Goal: Use online tool/utility: Utilize a website feature to perform a specific function

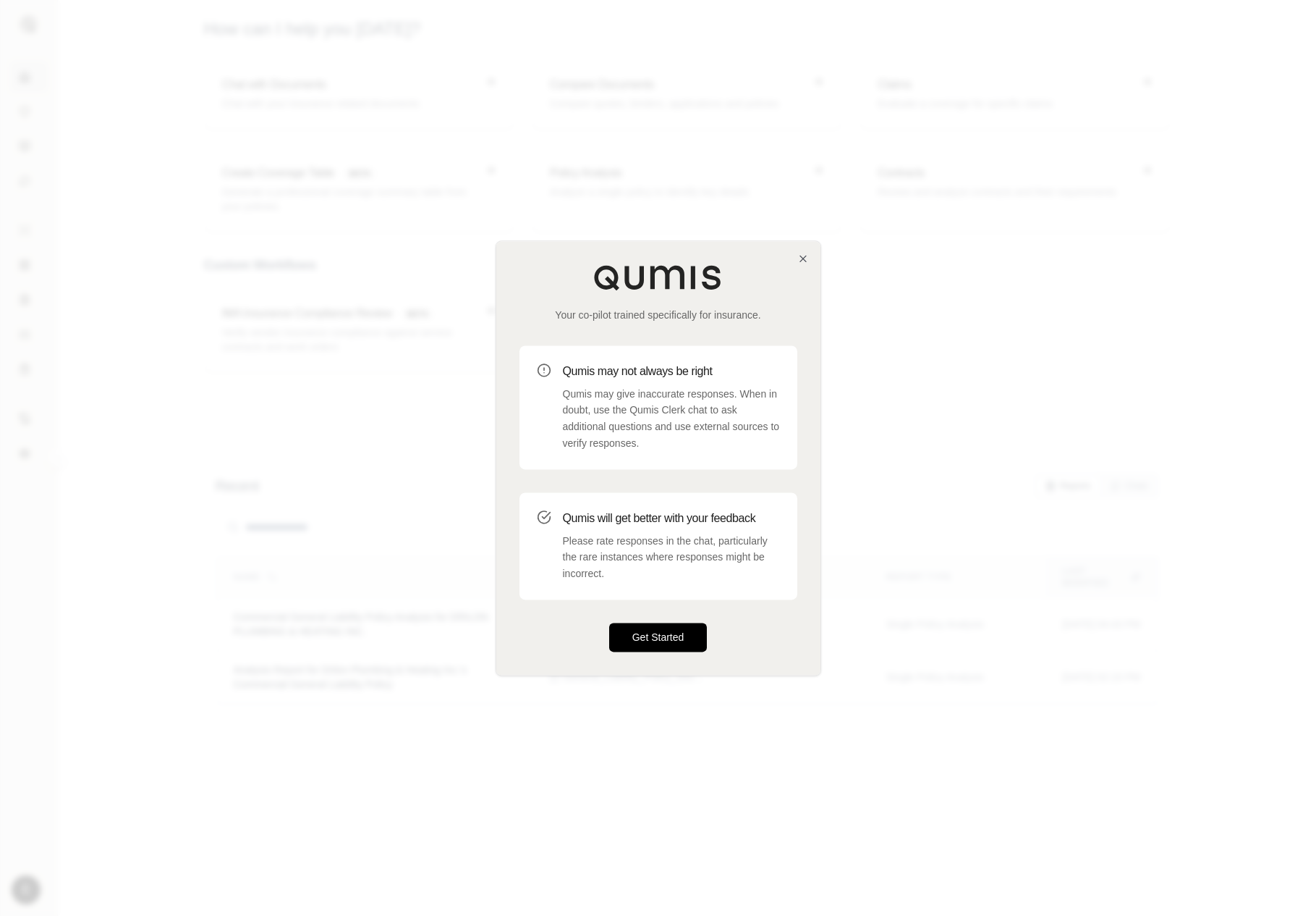
click at [652, 632] on button "Get Started" at bounding box center [658, 637] width 98 height 29
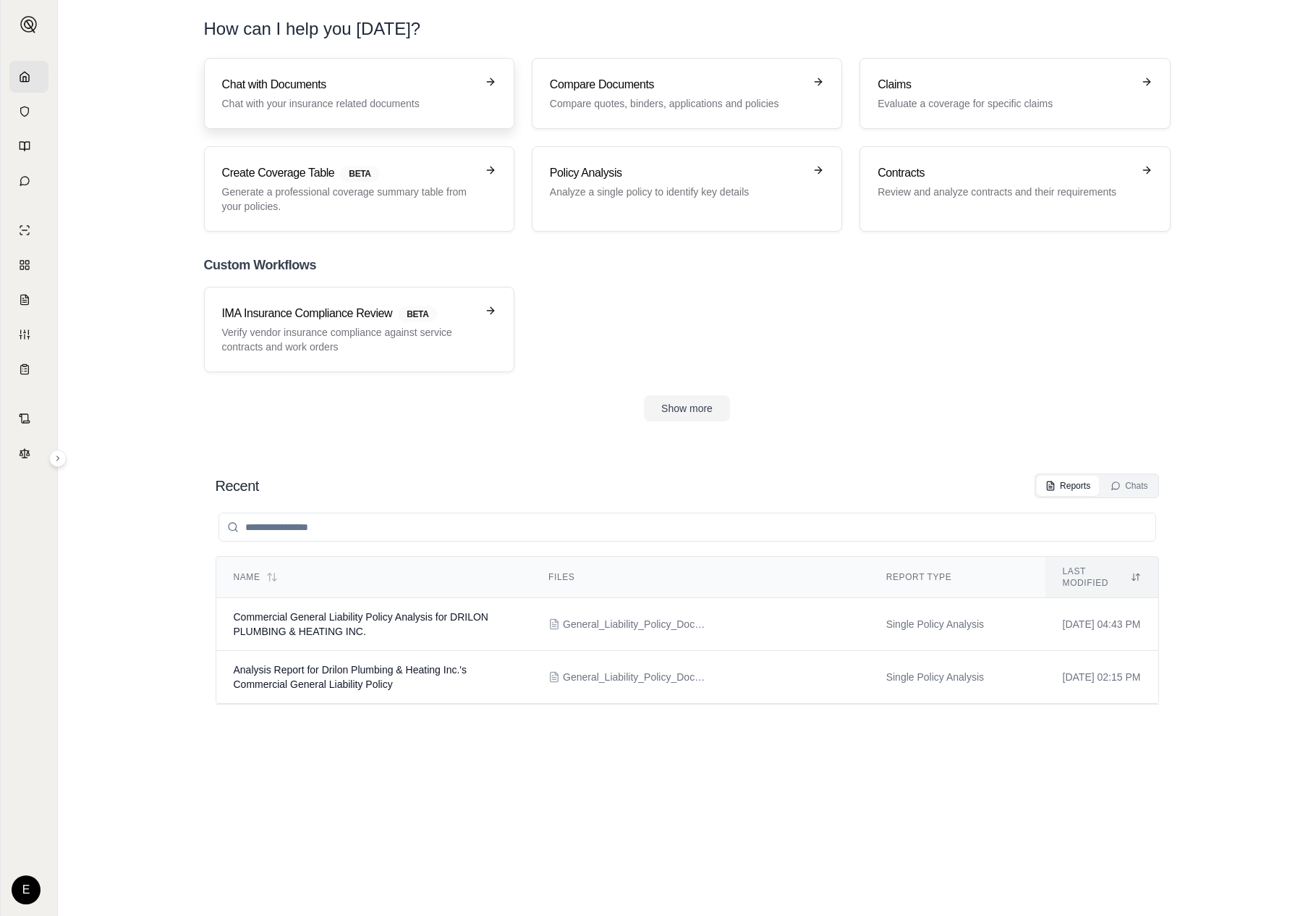
click at [465, 92] on h3 "Chat with Documents" at bounding box center [349, 84] width 254 height 17
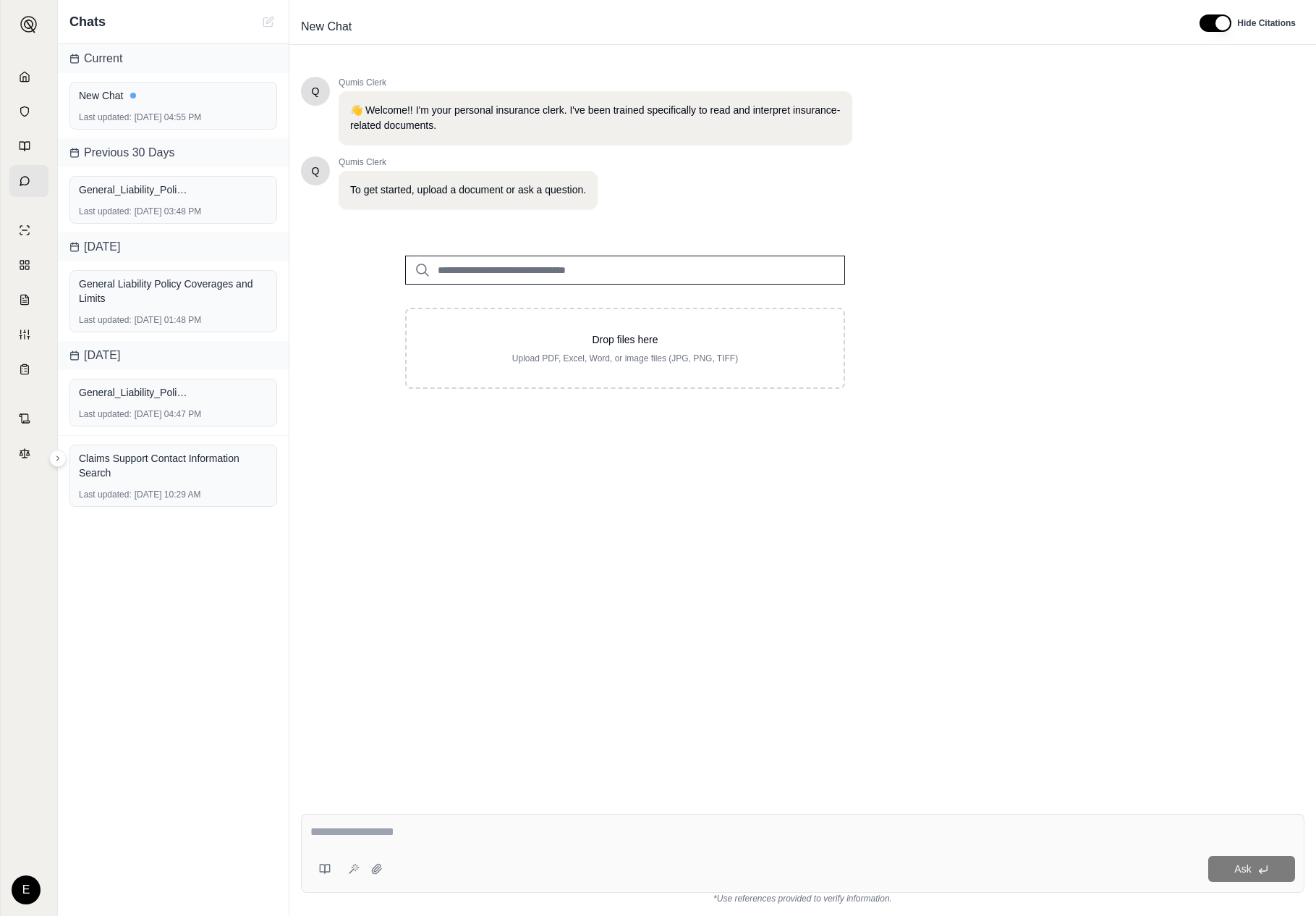
click at [625, 263] on input "search" at bounding box center [625, 270] width 440 height 29
type input "*"
click at [202, 201] on div "General_Liability_Policy_Document.pdf Last updated: [DATE] 03:48 PM" at bounding box center [173, 199] width 207 height 47
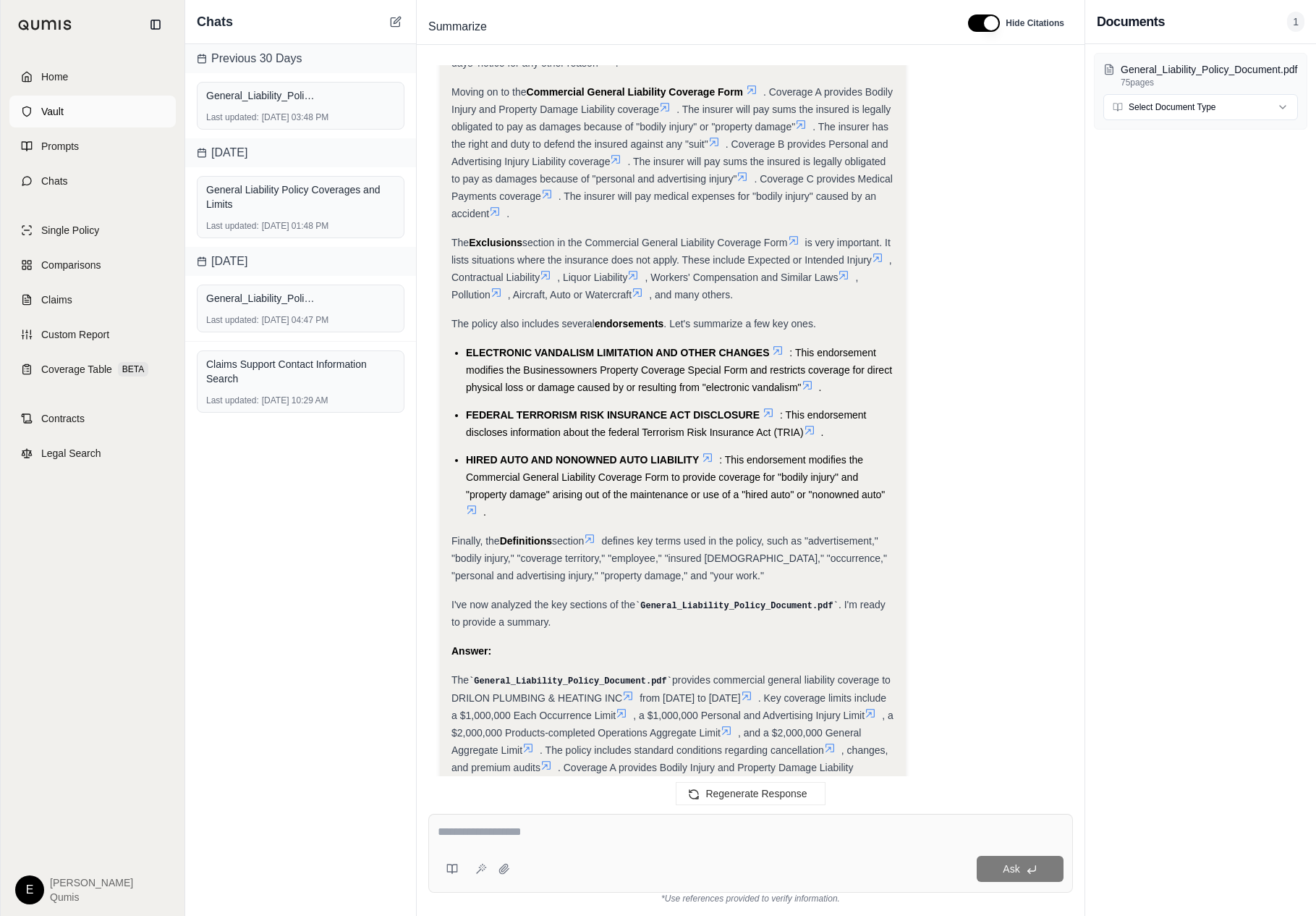
scroll to position [1159, 0]
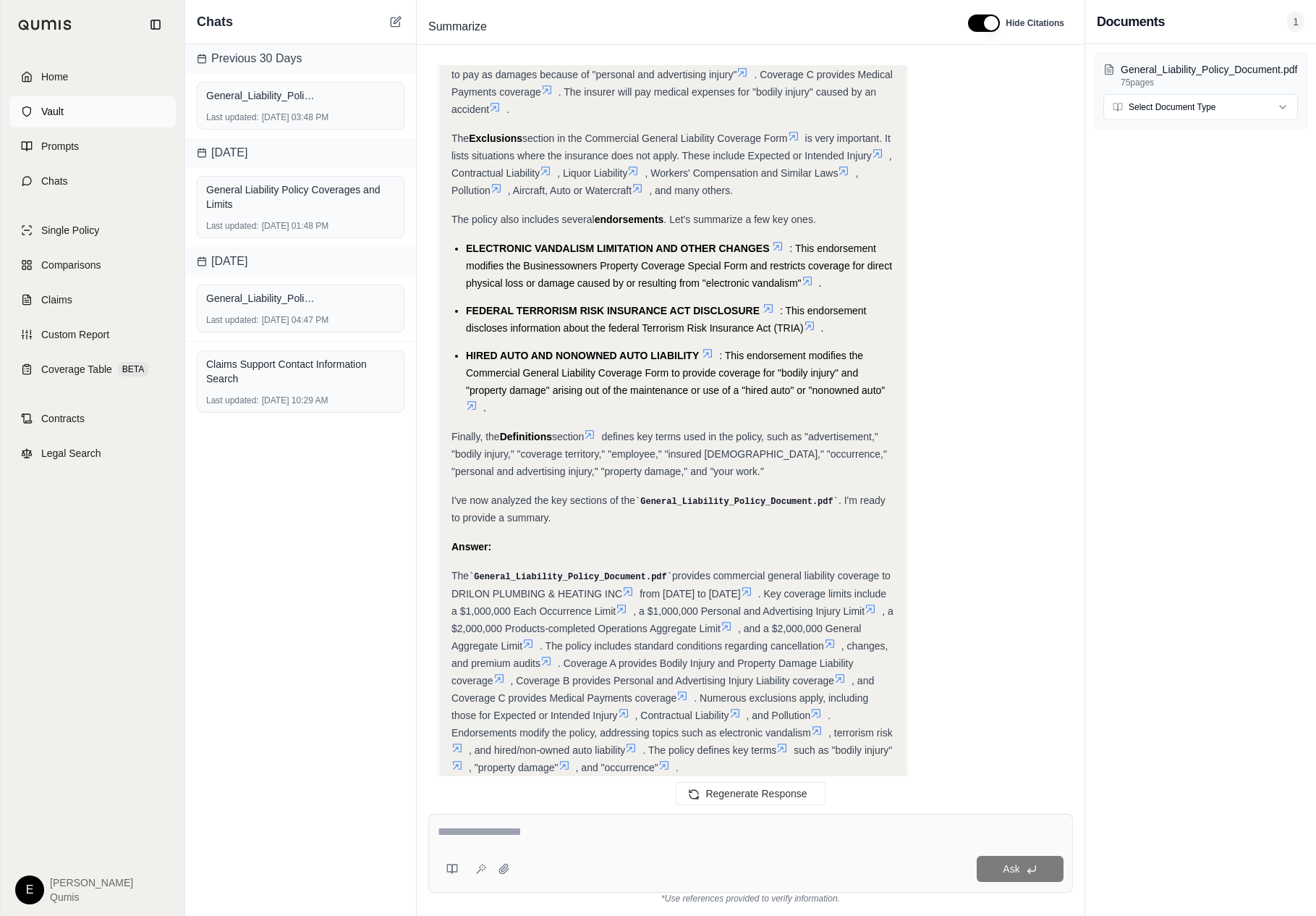
click at [40, 111] on link "Vault" at bounding box center [92, 111] width 166 height 32
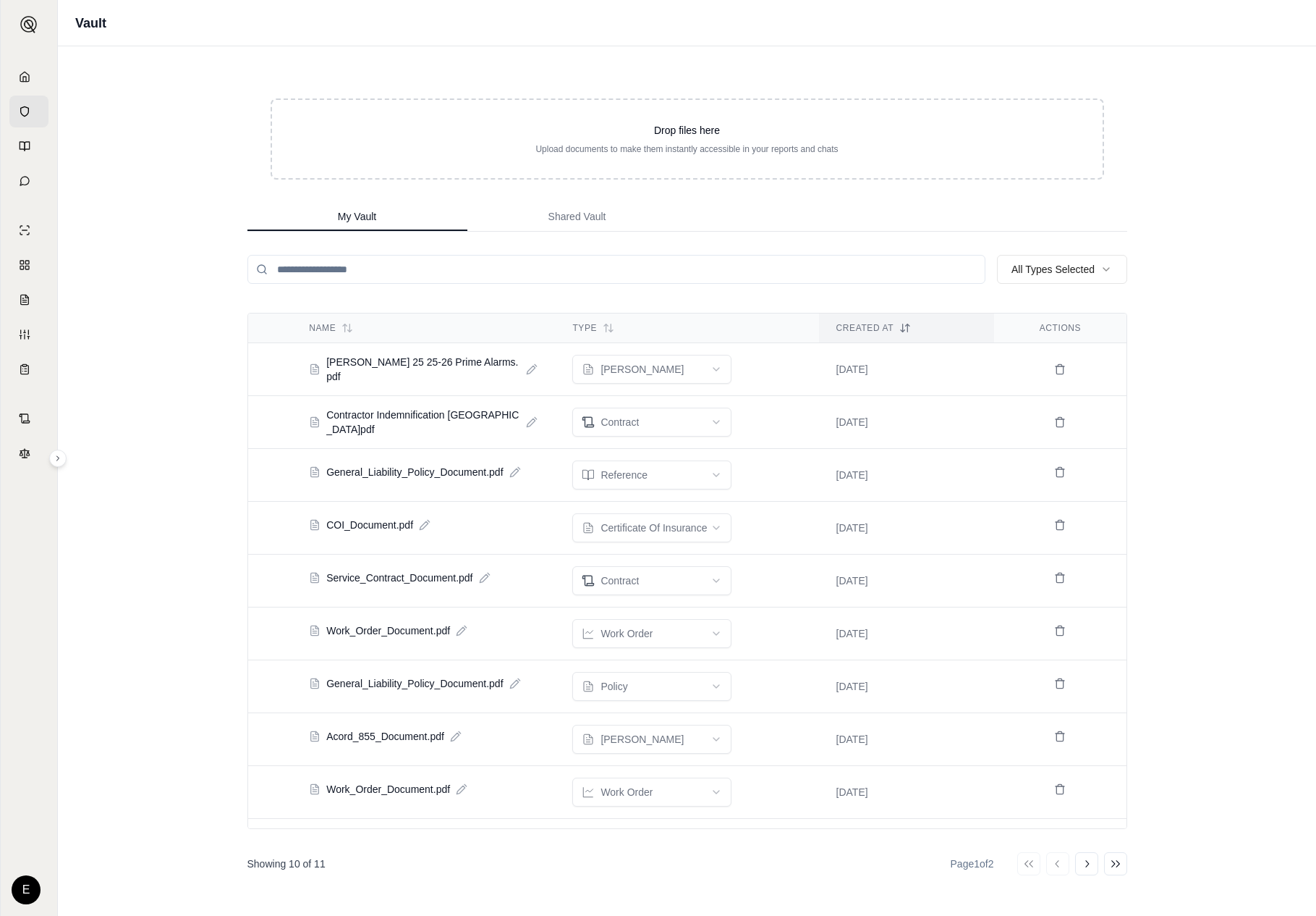
click at [609, 263] on input "search" at bounding box center [617, 269] width 738 height 29
type input "*"
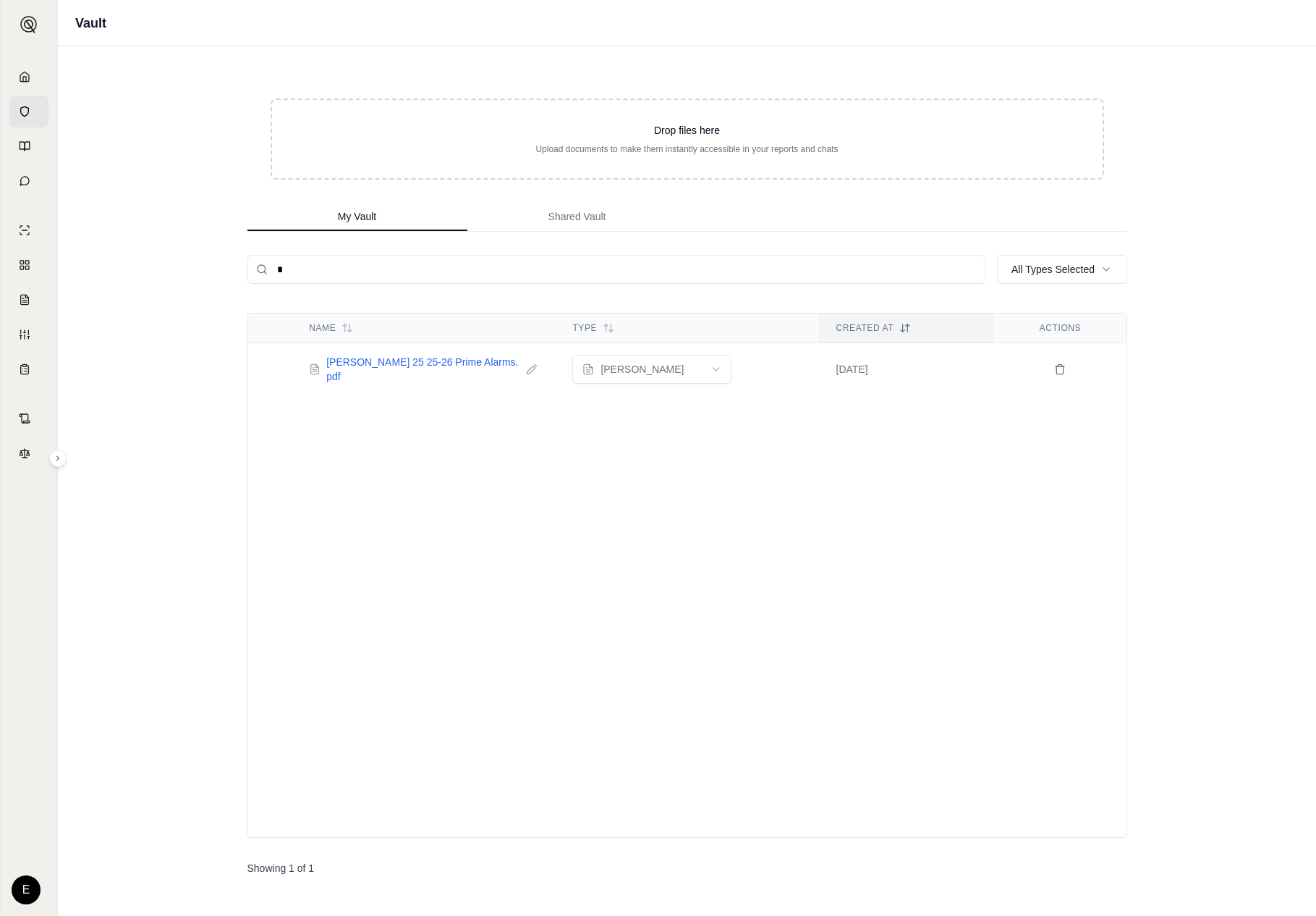
type input "*"
click at [466, 366] on span "[PERSON_NAME] 25 25-26 Prime Alarms.pdf" at bounding box center [423, 369] width 194 height 29
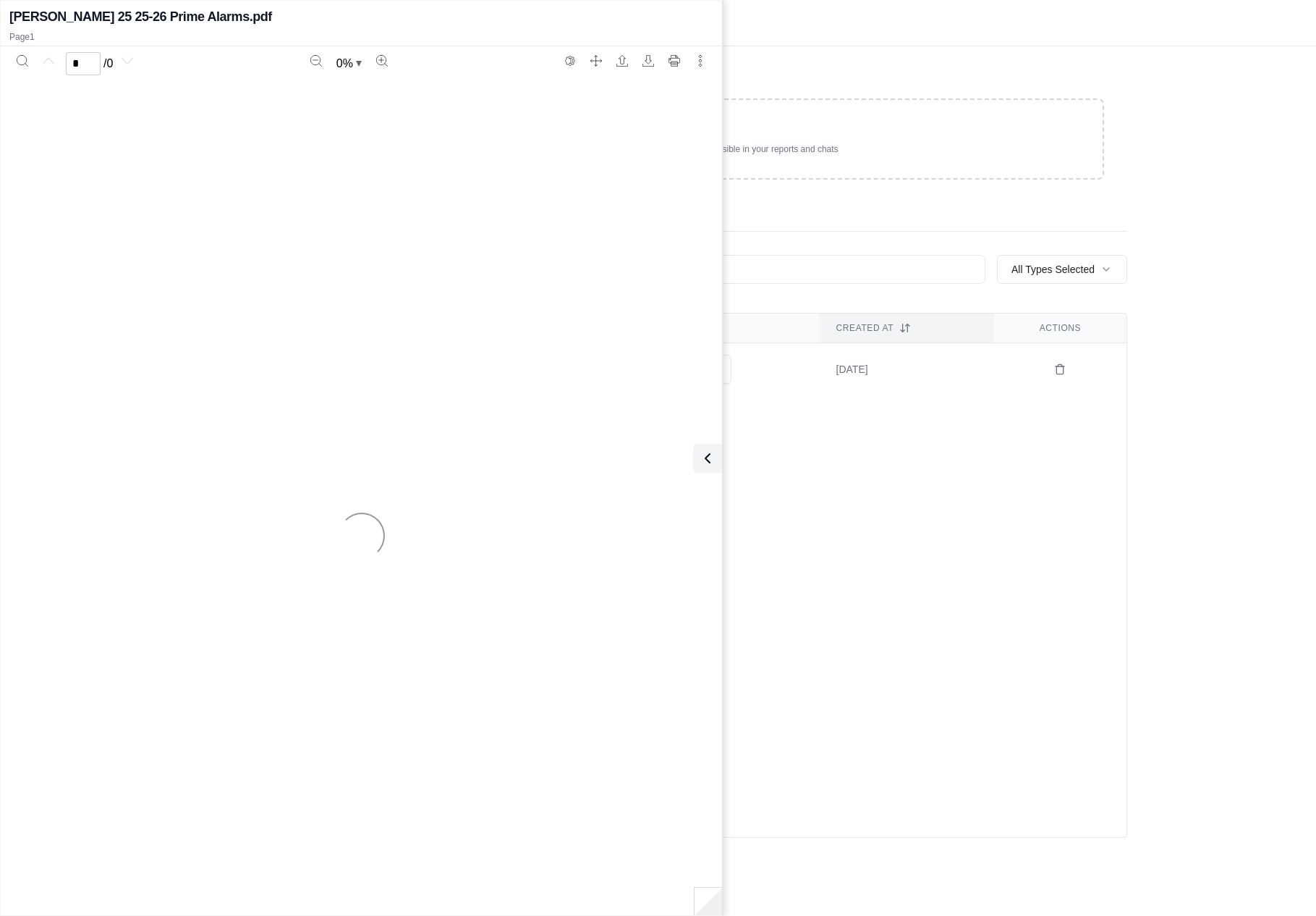
click at [801, 205] on div "My Vault Shared Vault" at bounding box center [688, 217] width 880 height 29
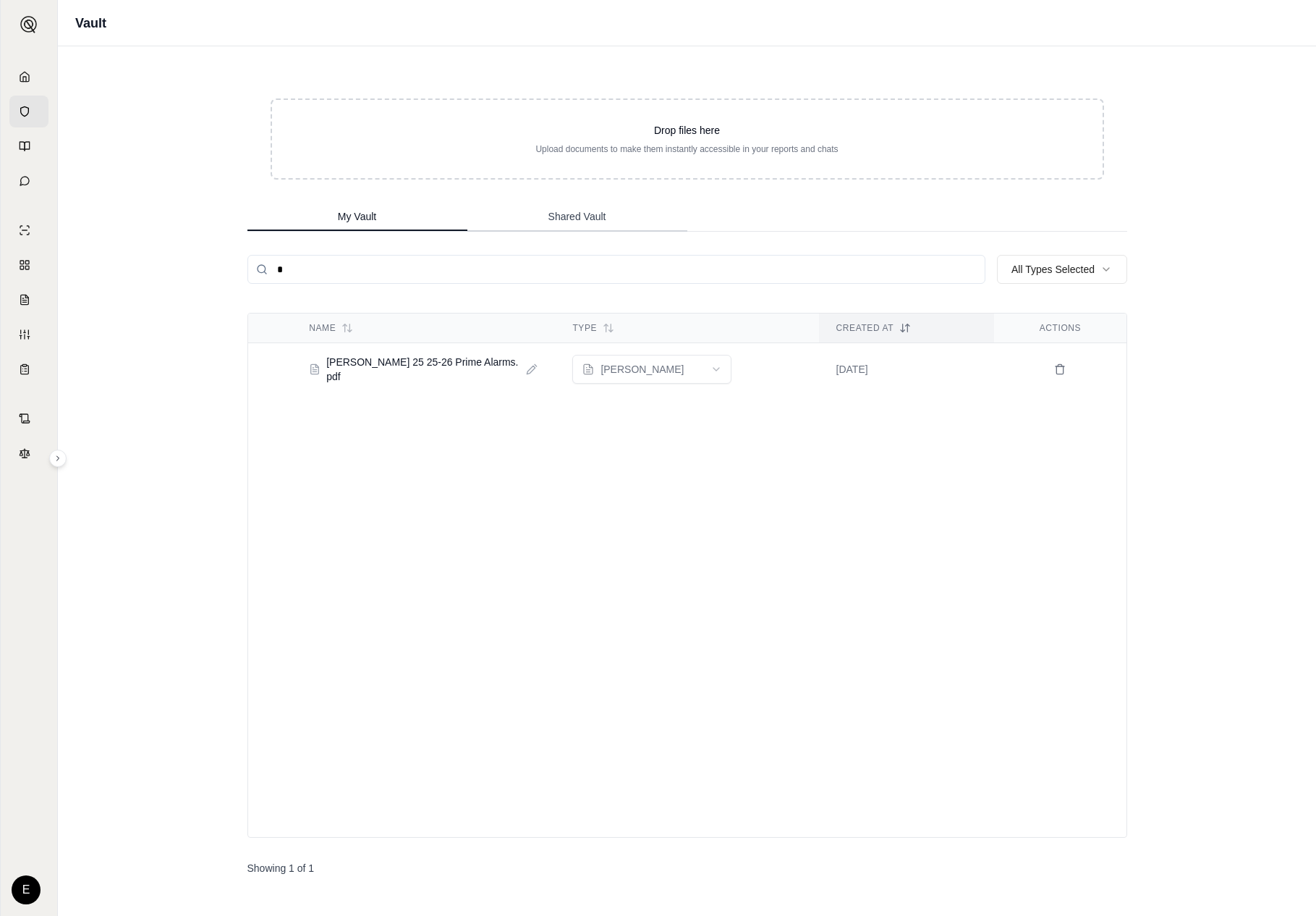
click at [584, 216] on span "Shared Vault" at bounding box center [577, 216] width 58 height 15
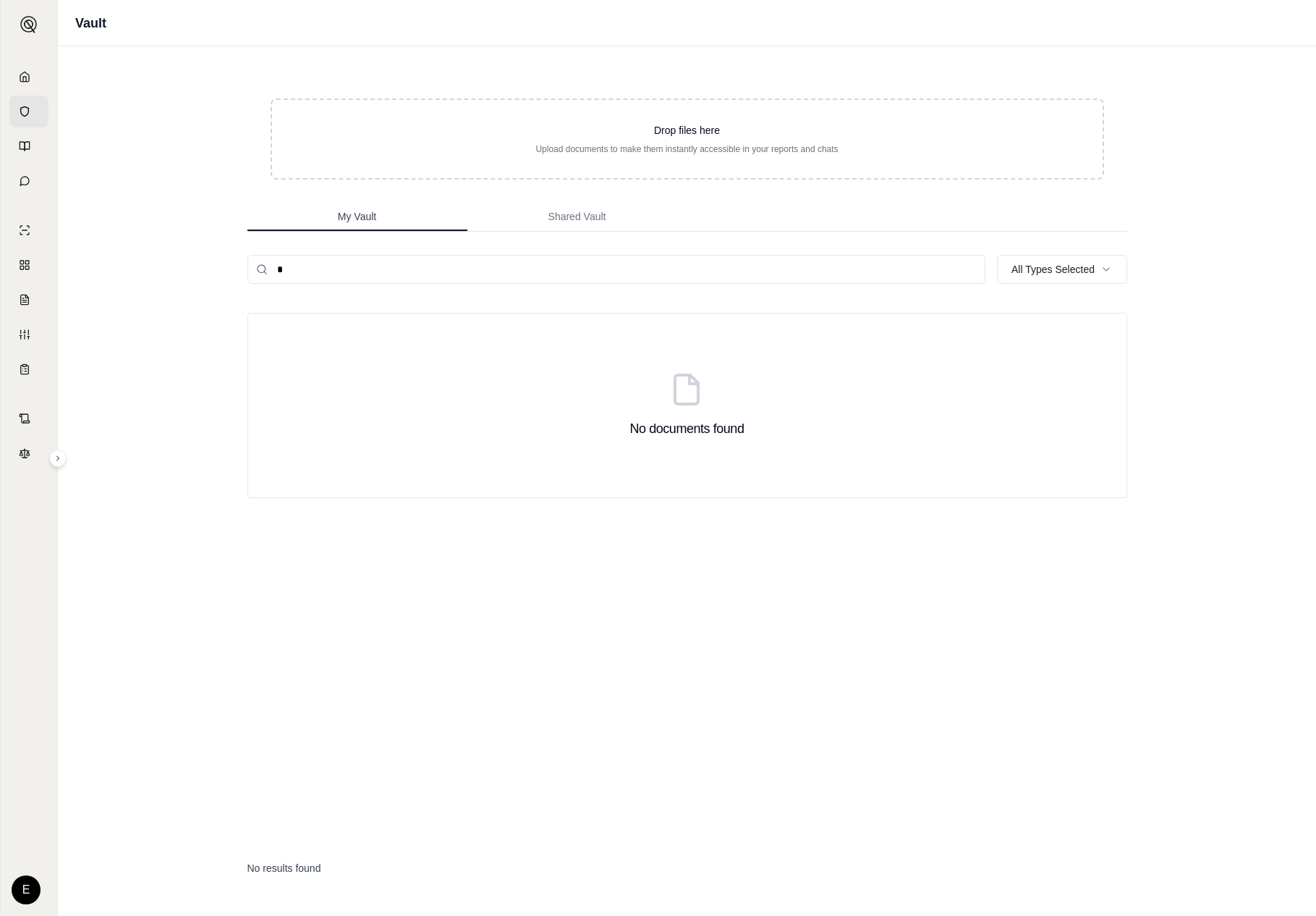
click at [413, 216] on button "My Vault" at bounding box center [358, 217] width 220 height 29
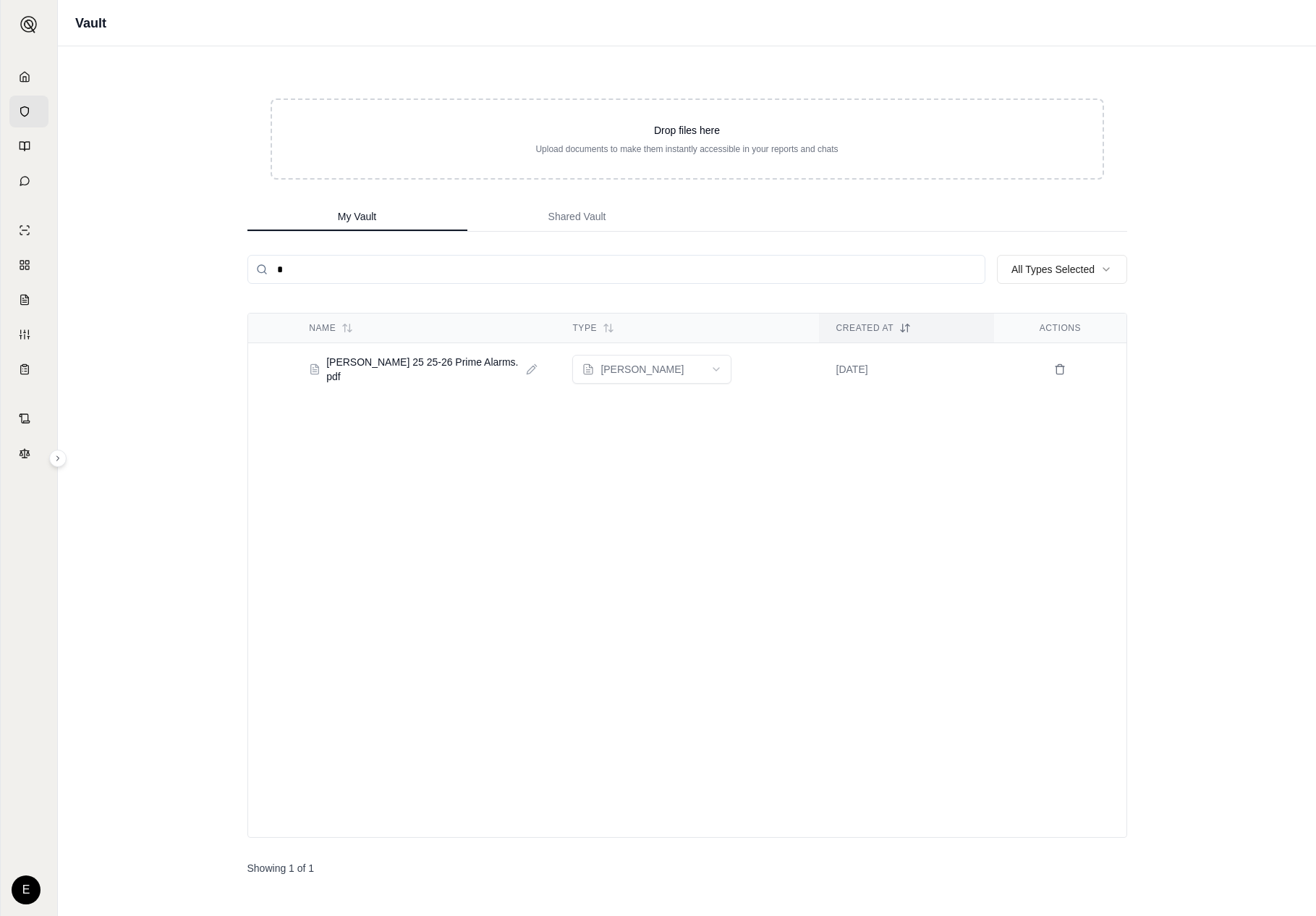
click at [374, 275] on input "*" at bounding box center [617, 269] width 738 height 29
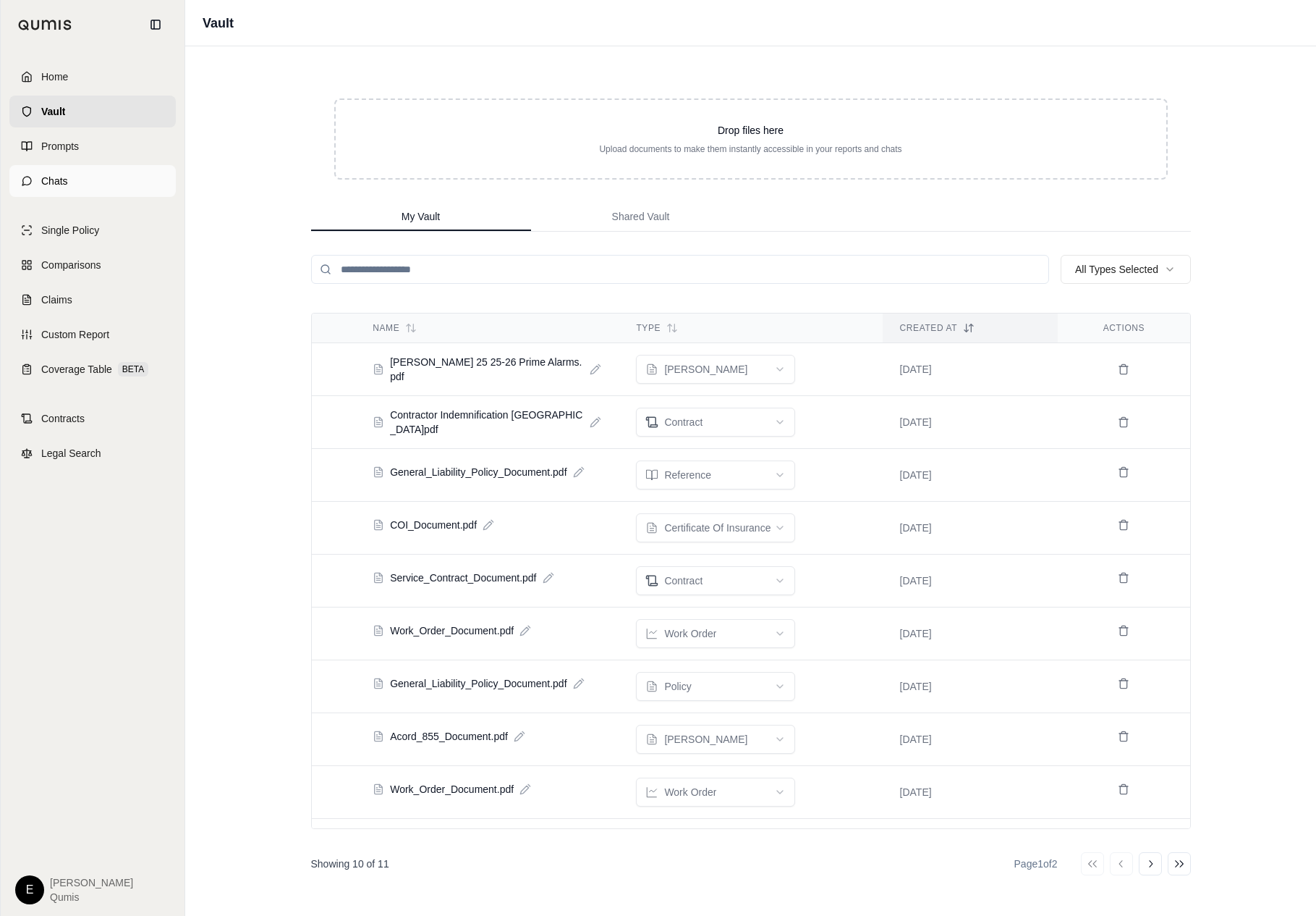
click at [68, 172] on link "Chats" at bounding box center [92, 181] width 166 height 32
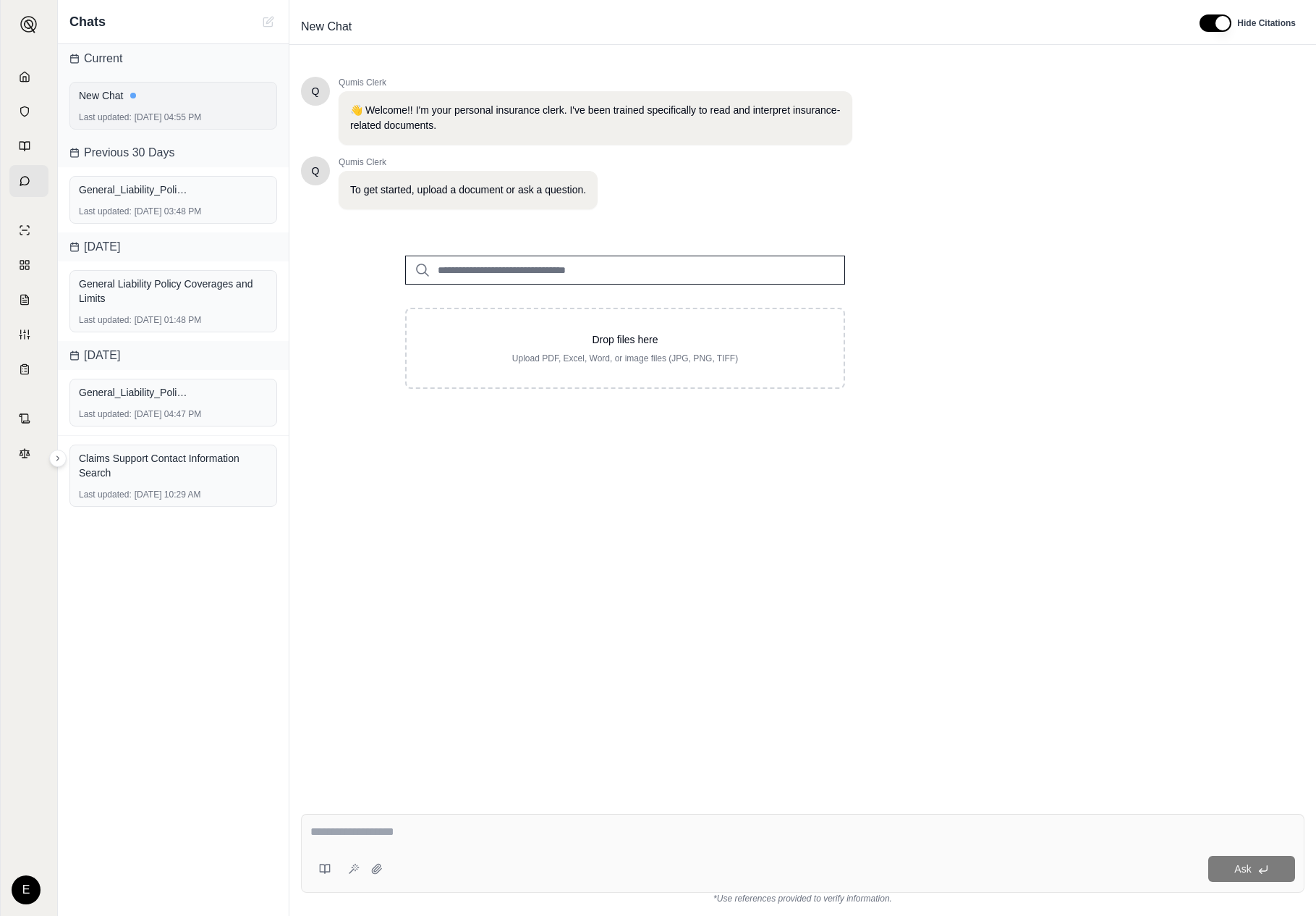
click at [192, 92] on div "New Chat" at bounding box center [173, 96] width 188 height 15
click at [576, 267] on input "search" at bounding box center [625, 270] width 440 height 29
type input "*"
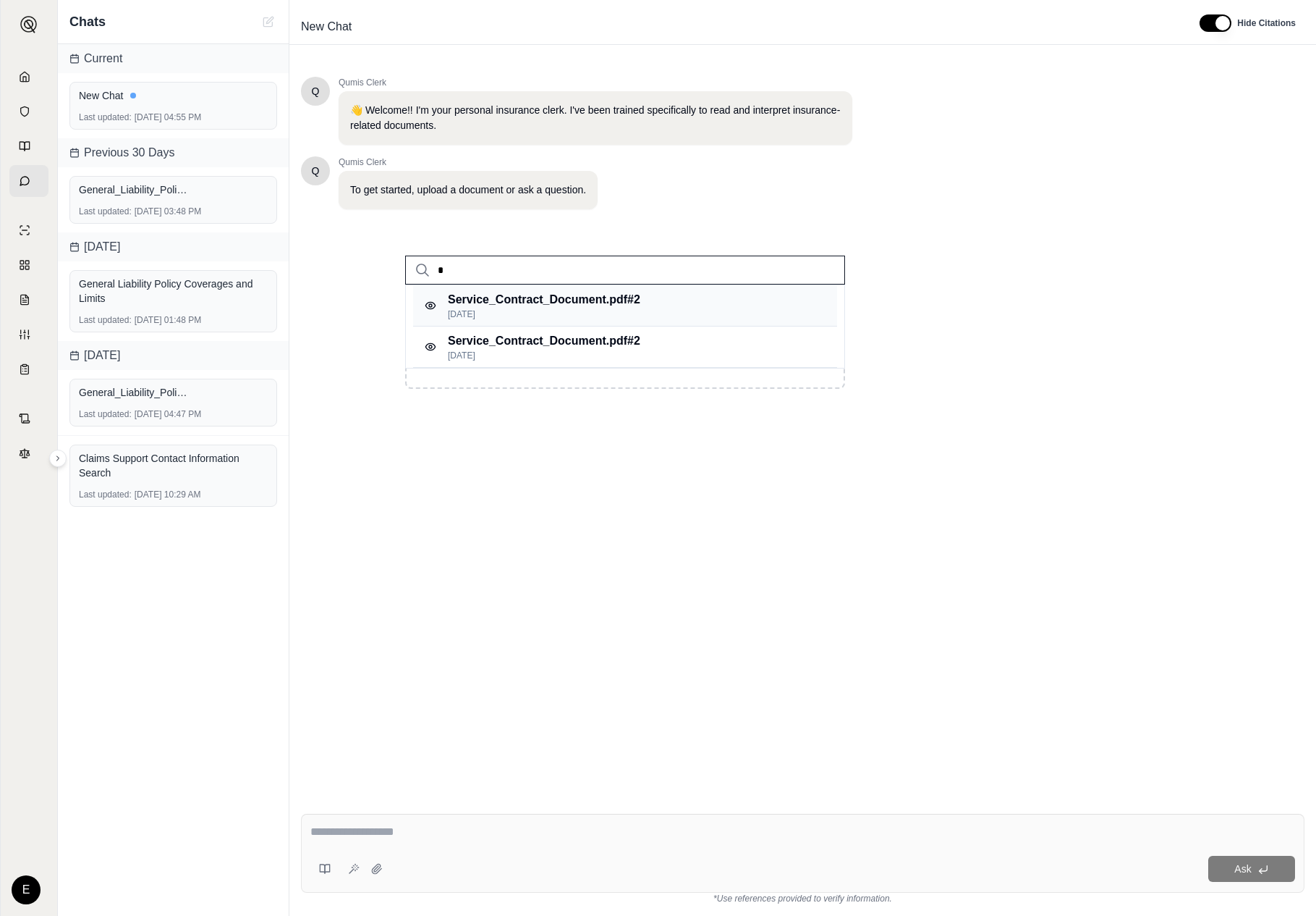
type input "*"
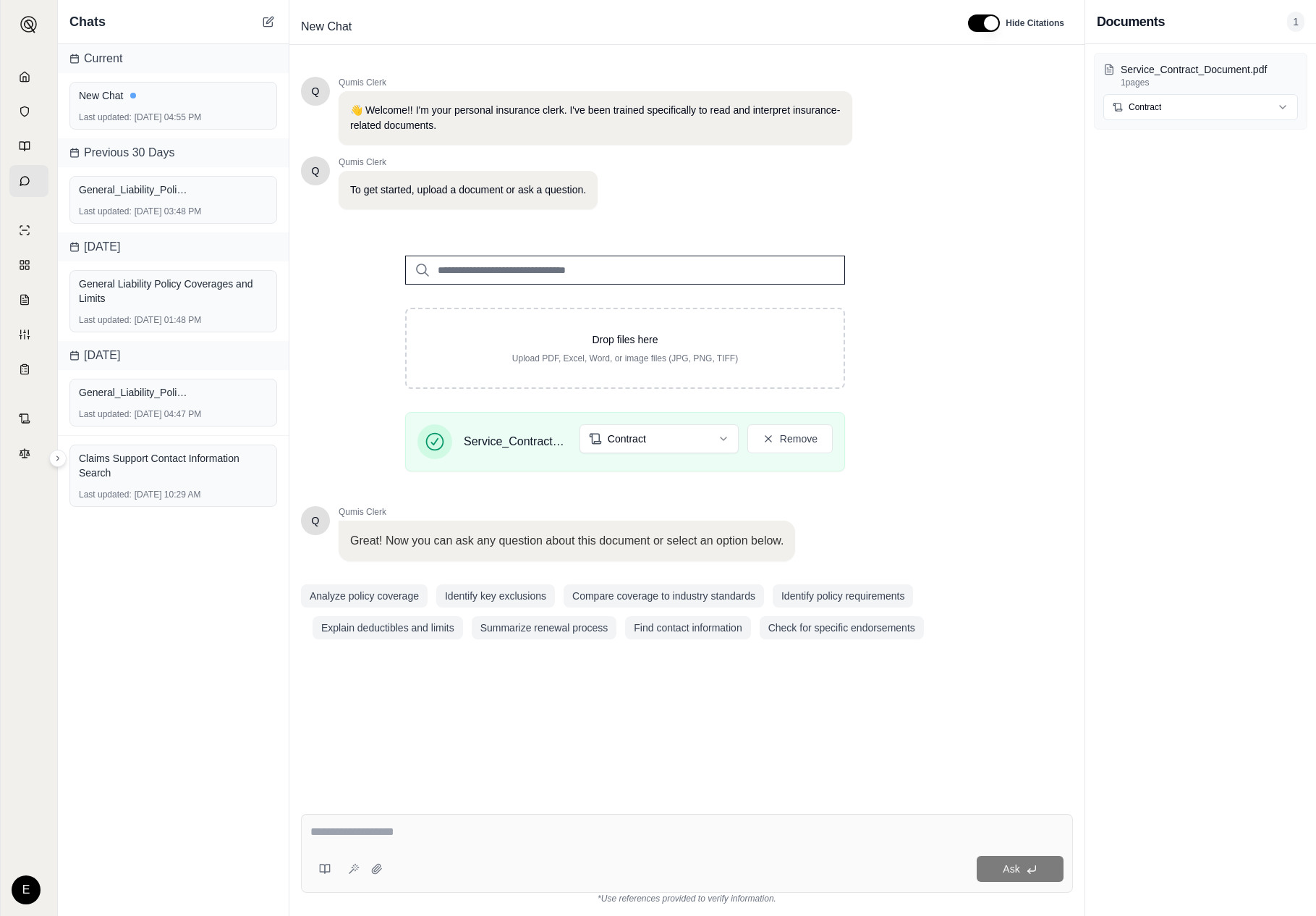
click at [577, 834] on textarea at bounding box center [687, 832] width 753 height 17
type textarea "**********"
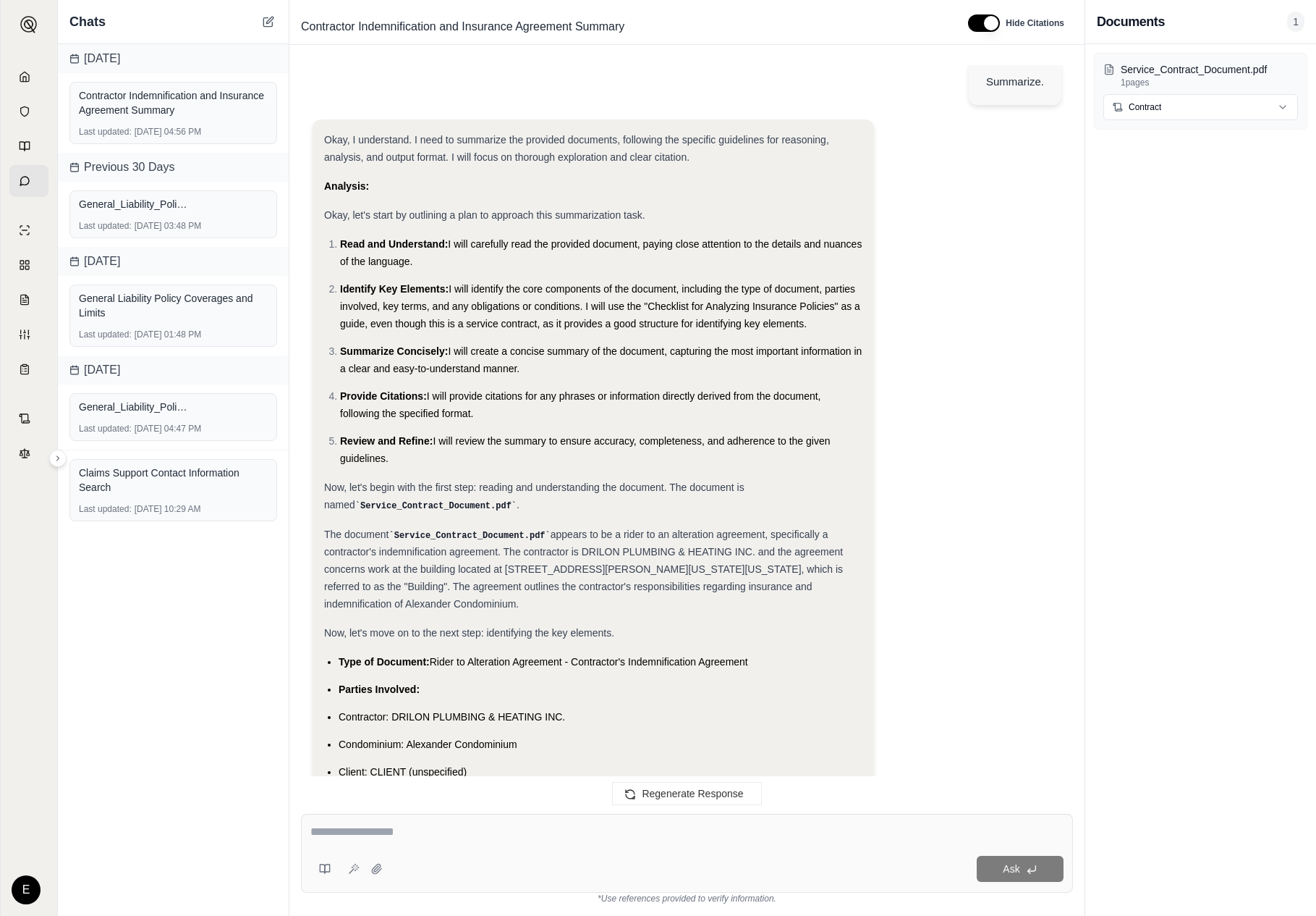
scroll to position [589, 0]
